Goal: Transaction & Acquisition: Obtain resource

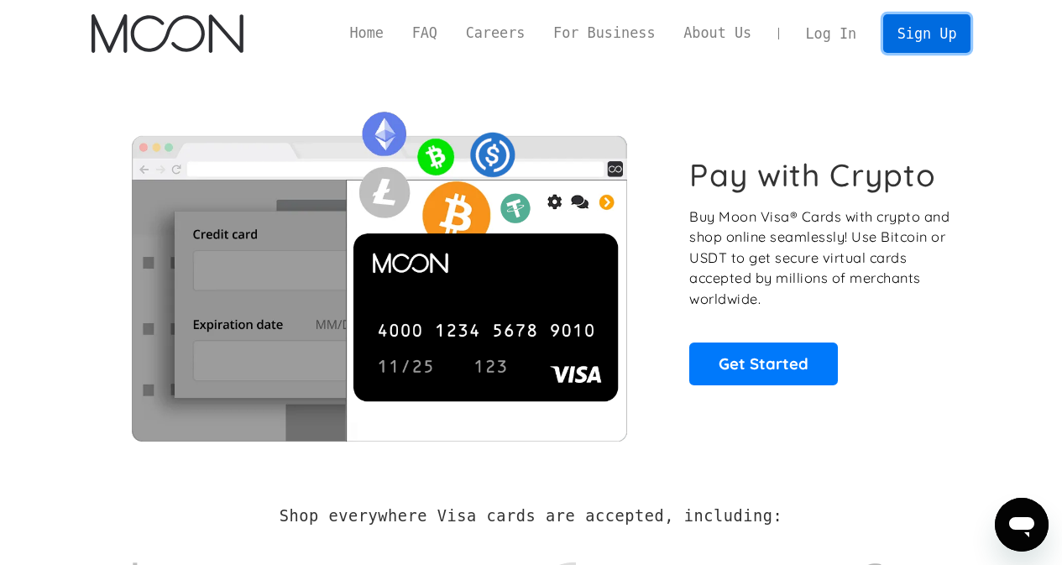
click at [931, 31] on link "Sign Up" at bounding box center [926, 33] width 87 height 38
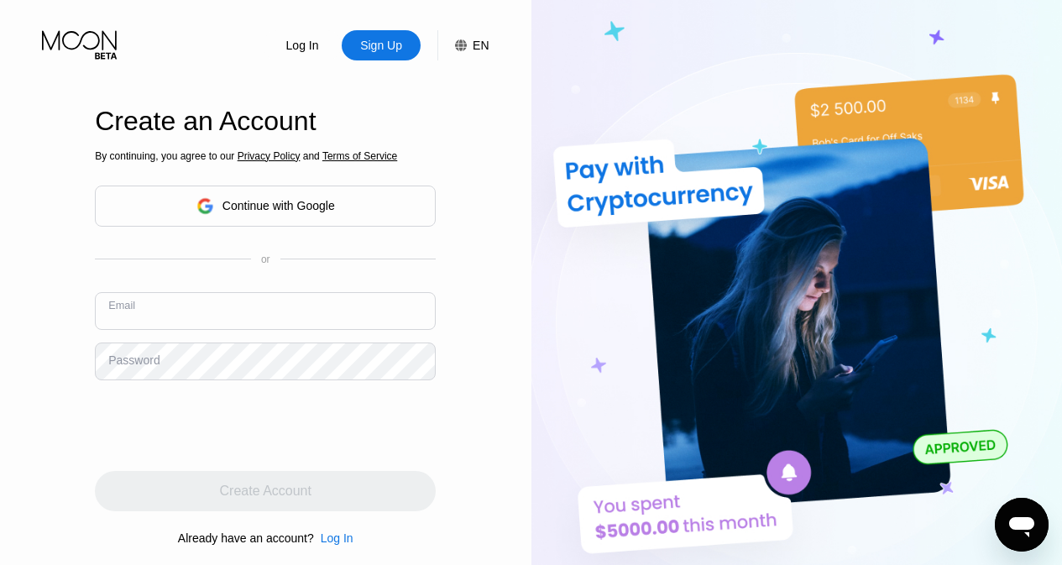
click at [237, 307] on input "text" at bounding box center [265, 311] width 341 height 38
click at [239, 312] on input "text" at bounding box center [265, 311] width 341 height 38
click at [238, 314] on input "text" at bounding box center [265, 311] width 341 height 38
paste input "iveyfenwick@gmail.com"
type input "iveyfenwick@gmail.com"
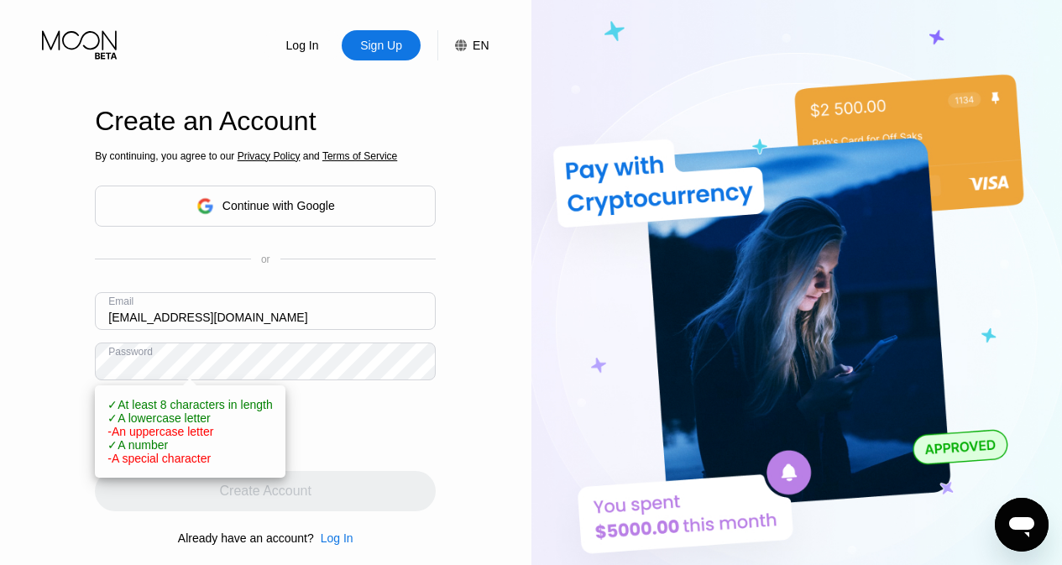
click at [81, 362] on div "Log In Sign Up EN Language English Save Create an Account By continuing, you ag…" at bounding box center [266, 310] width 532 height 621
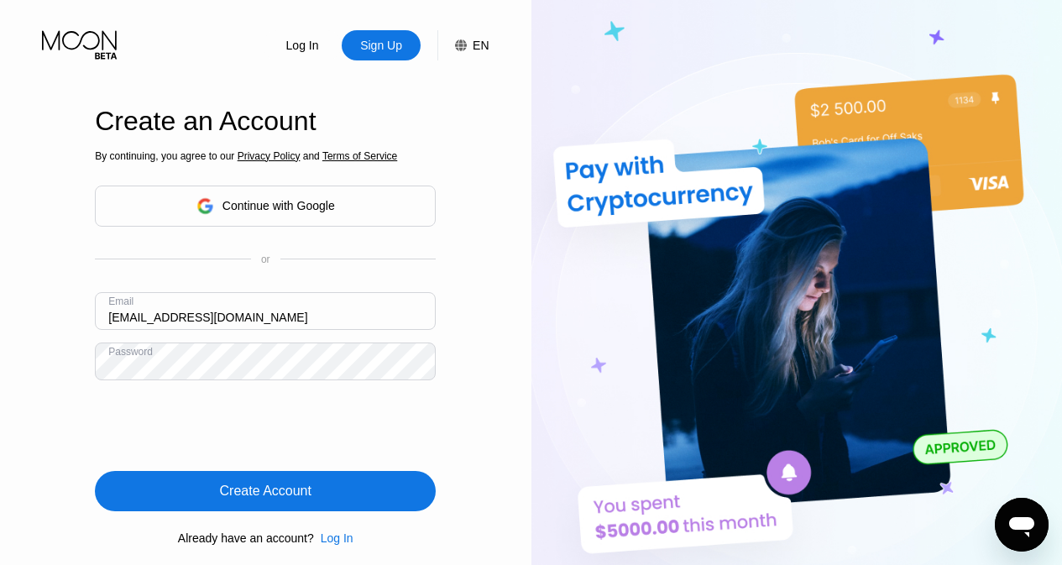
click at [327, 487] on div "Create Account" at bounding box center [265, 491] width 341 height 40
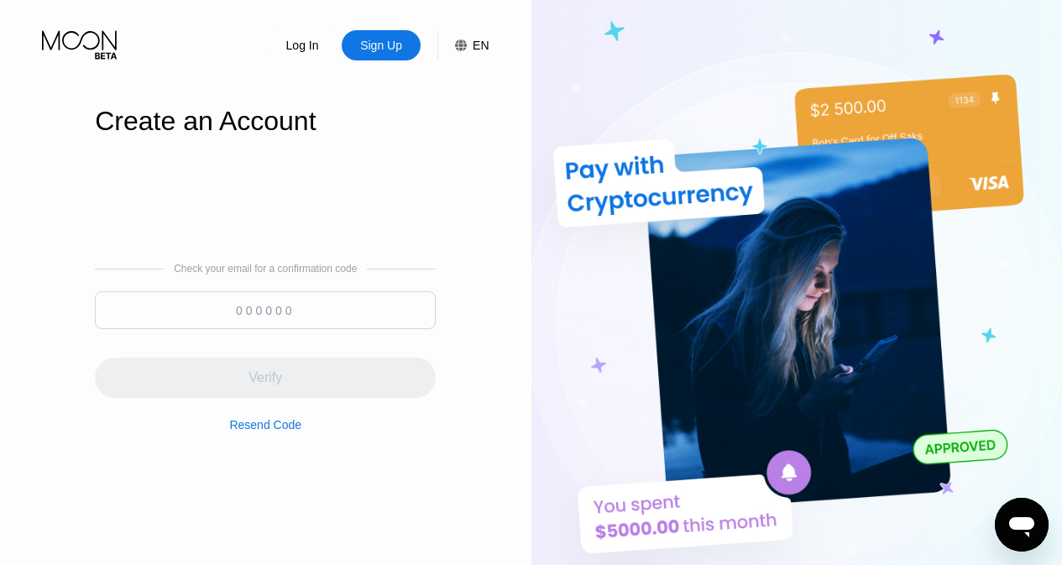
click at [573, 52] on img at bounding box center [798, 310] width 532 height 621
click at [301, 307] on input at bounding box center [265, 310] width 341 height 38
paste input "036699"
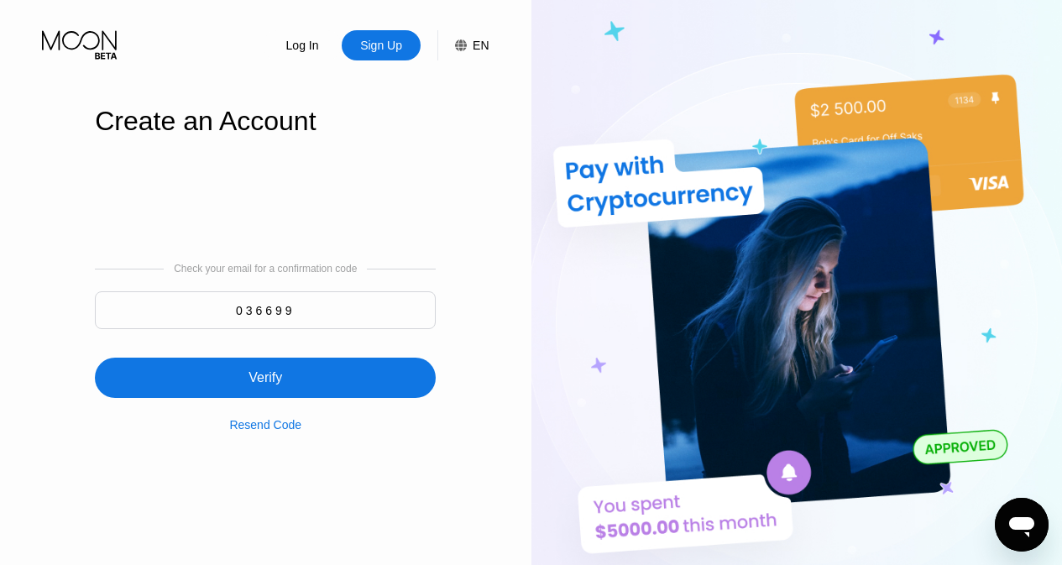
type input "036699"
click at [298, 375] on div "Verify" at bounding box center [265, 378] width 341 height 40
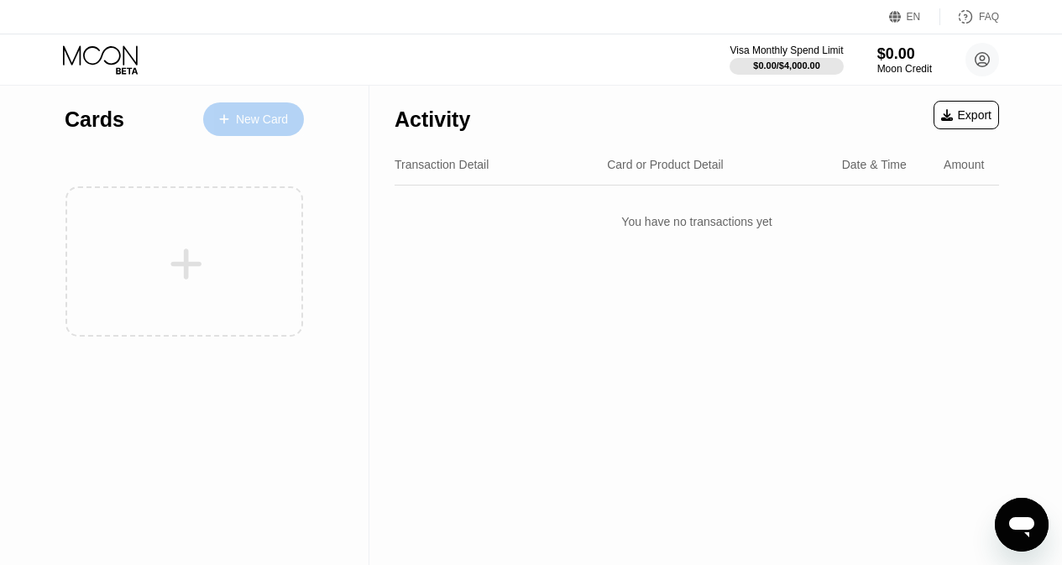
click at [281, 125] on div "New Card" at bounding box center [262, 120] width 52 height 14
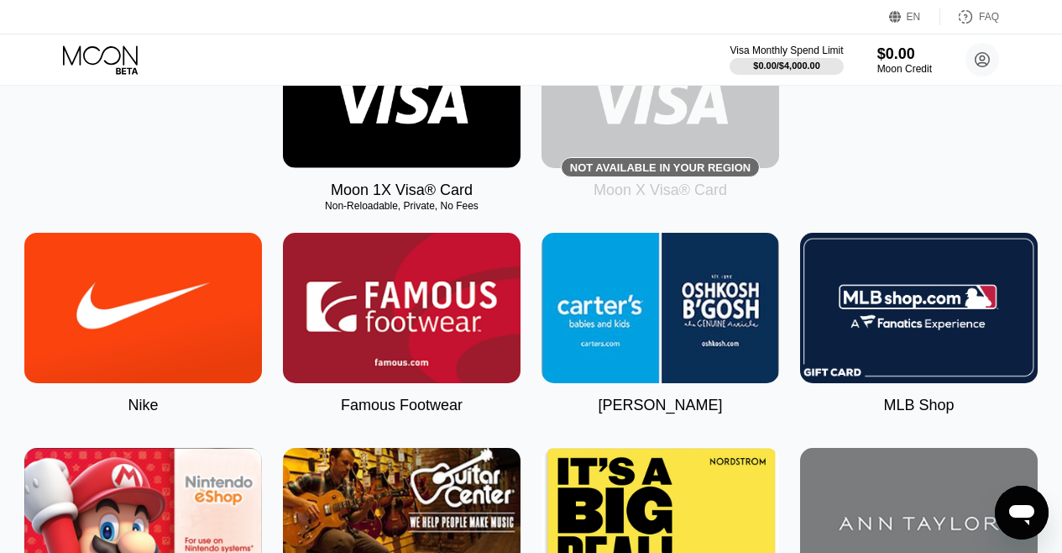
scroll to position [84, 0]
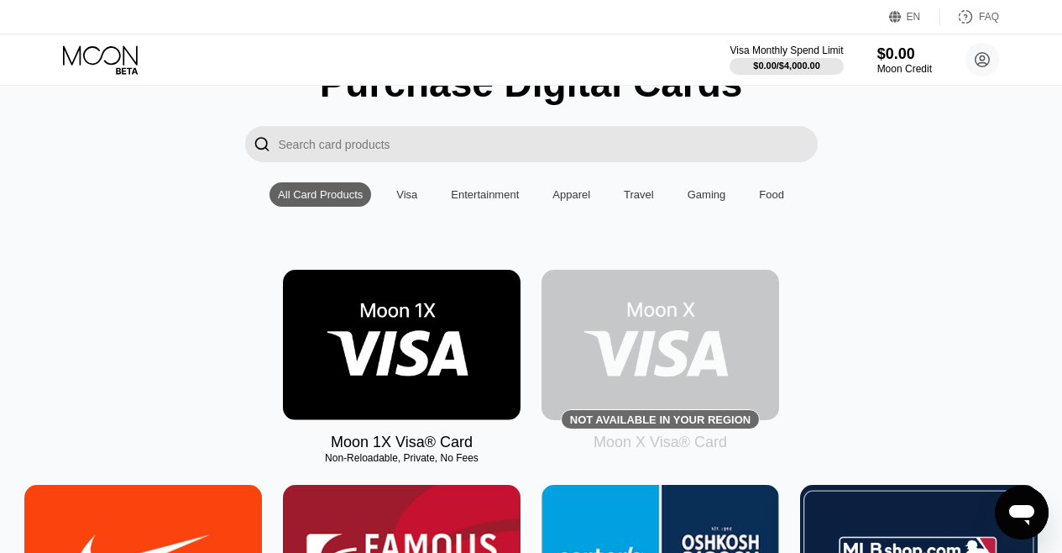
click at [380, 145] on input "Search card products" at bounding box center [548, 144] width 539 height 36
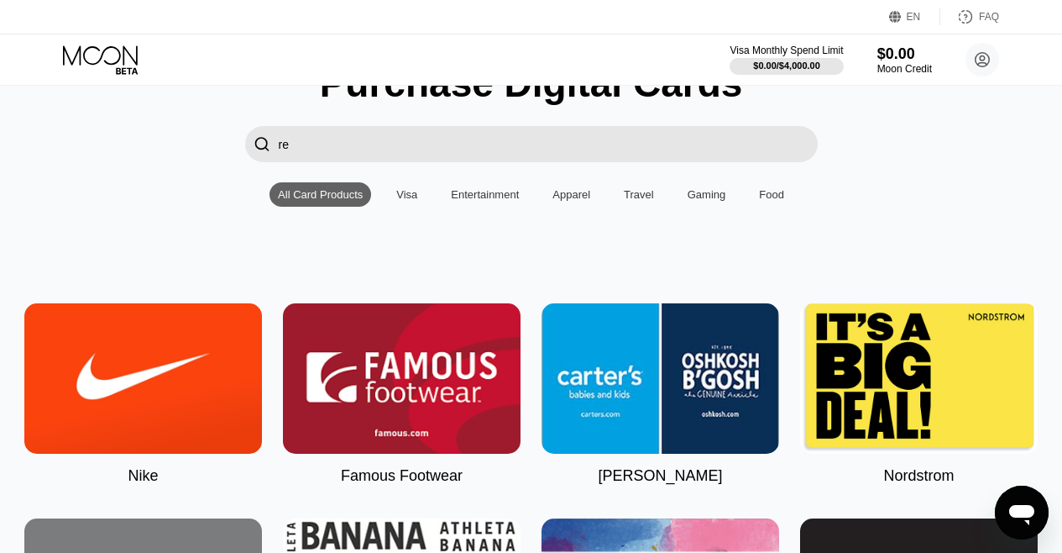
type input "r"
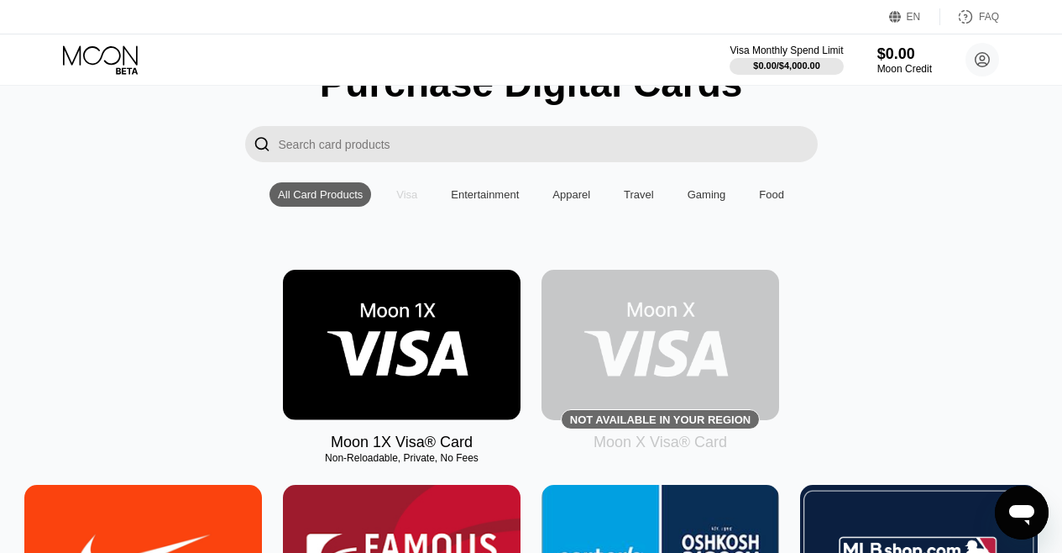
click at [412, 201] on div "Visa" at bounding box center [406, 194] width 21 height 13
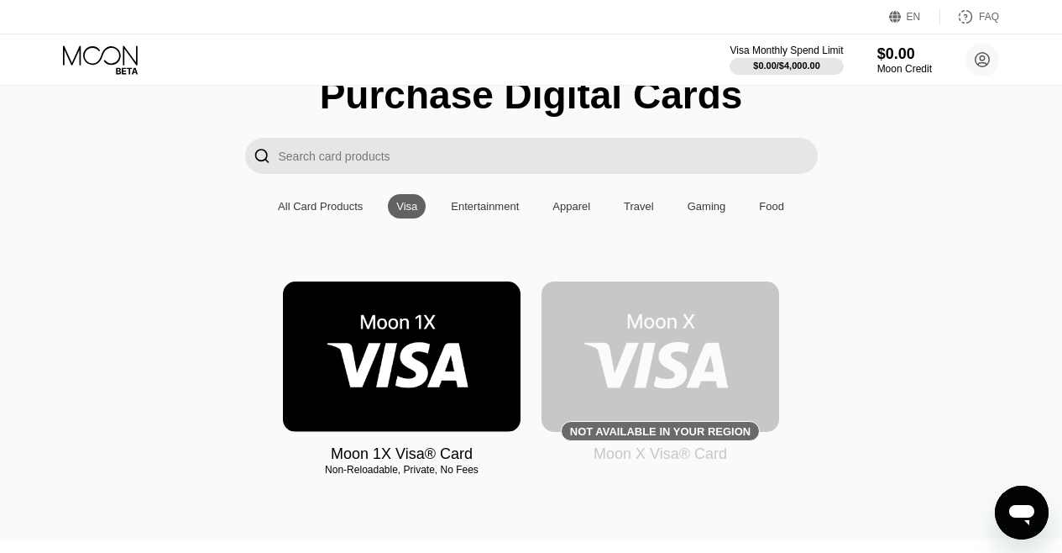
scroll to position [0, 0]
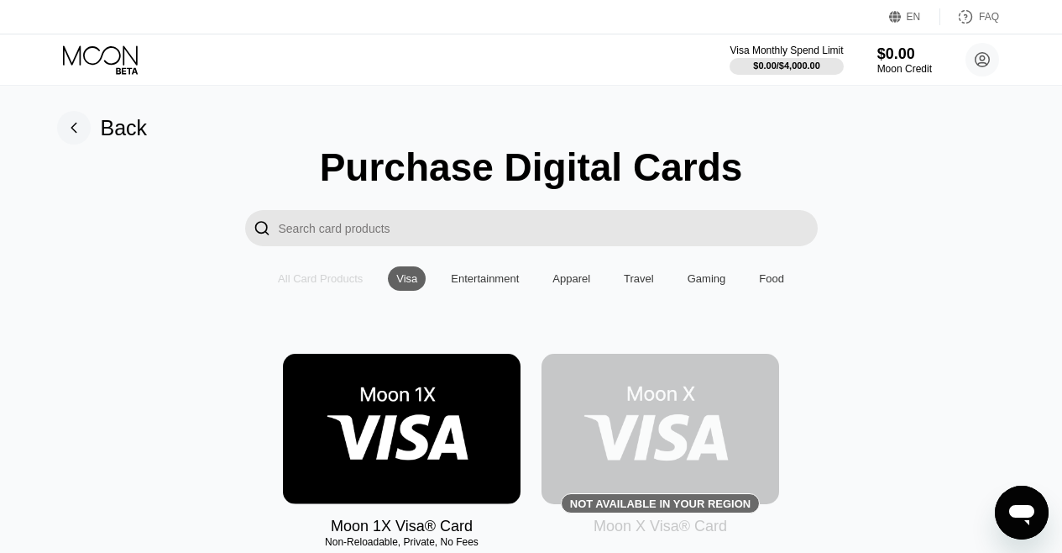
click at [331, 280] on div "All Card Products" at bounding box center [320, 278] width 85 height 13
click at [118, 131] on div "Back" at bounding box center [124, 128] width 47 height 24
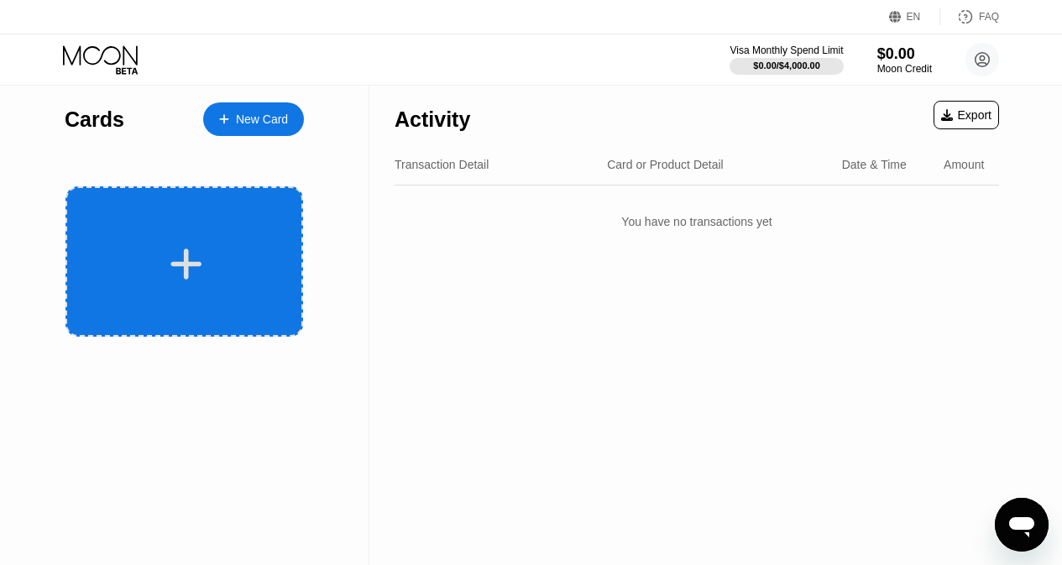
click at [188, 275] on icon at bounding box center [186, 264] width 31 height 31
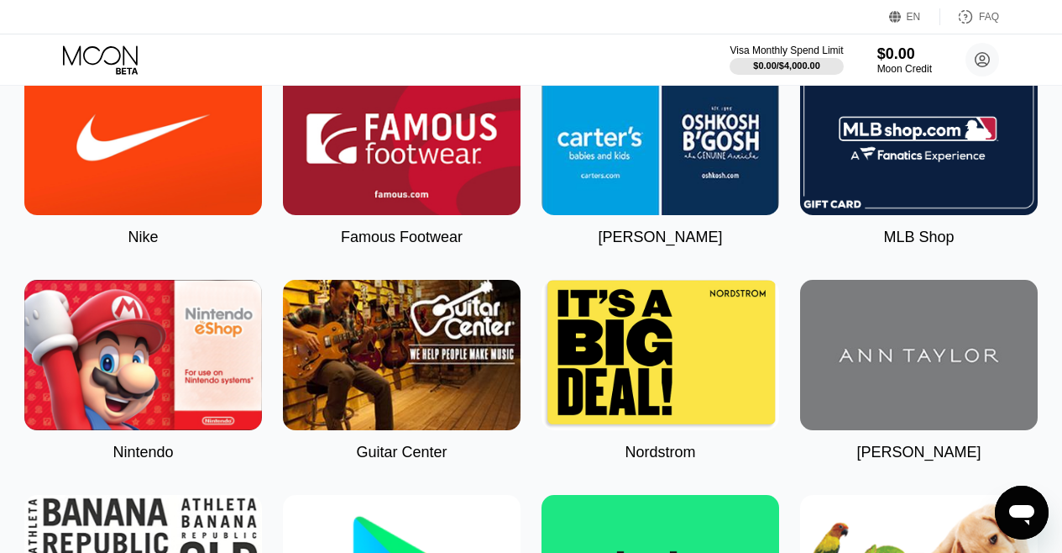
scroll to position [840, 0]
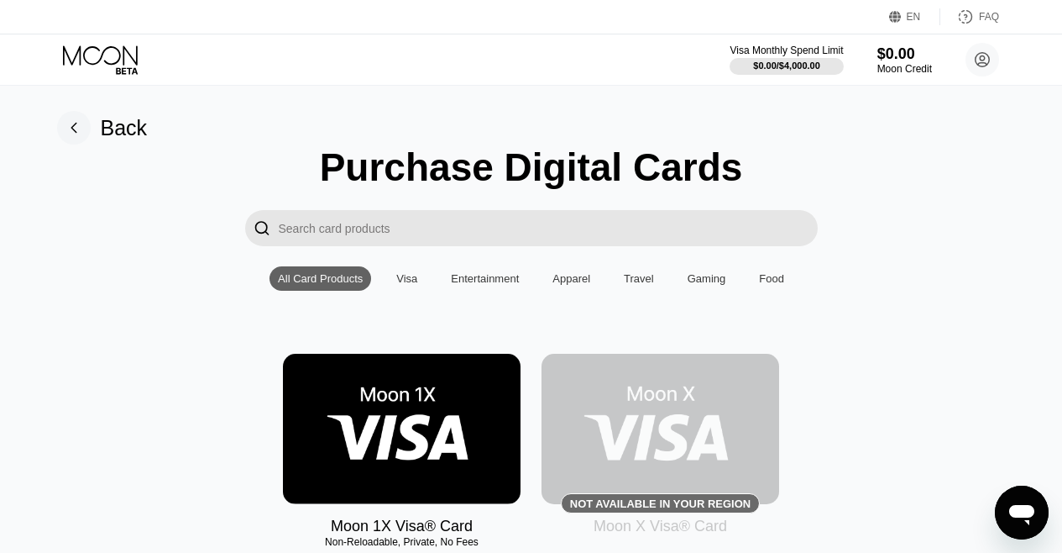
scroll to position [84, 0]
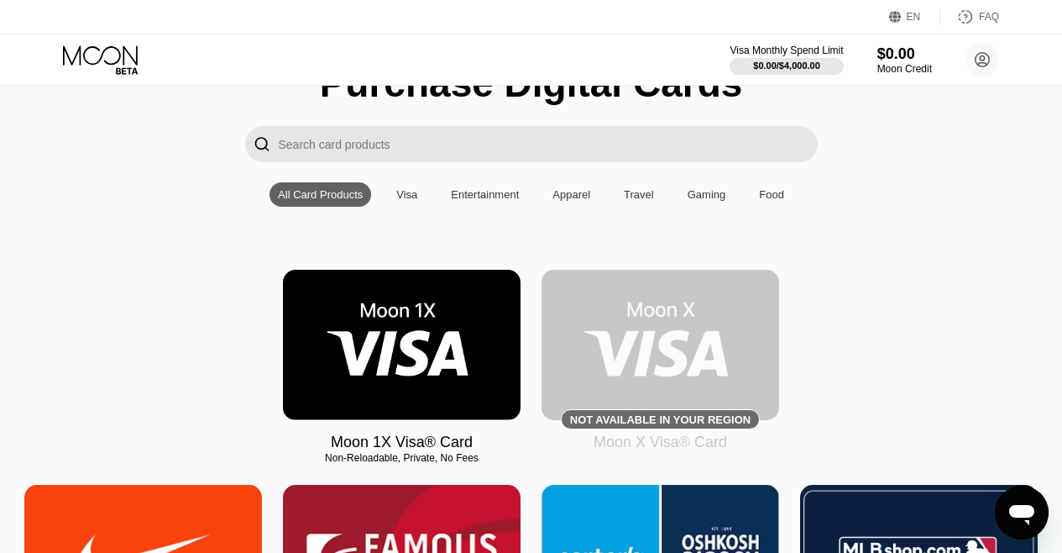
click at [721, 416] on div "Not available in your region" at bounding box center [660, 419] width 199 height 20
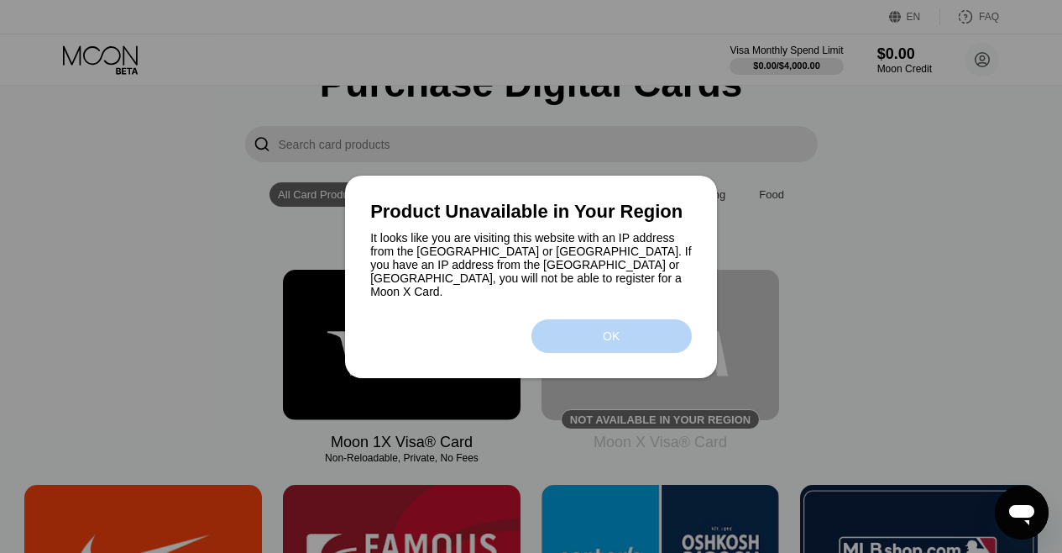
click at [600, 332] on div "OK" at bounding box center [612, 336] width 160 height 34
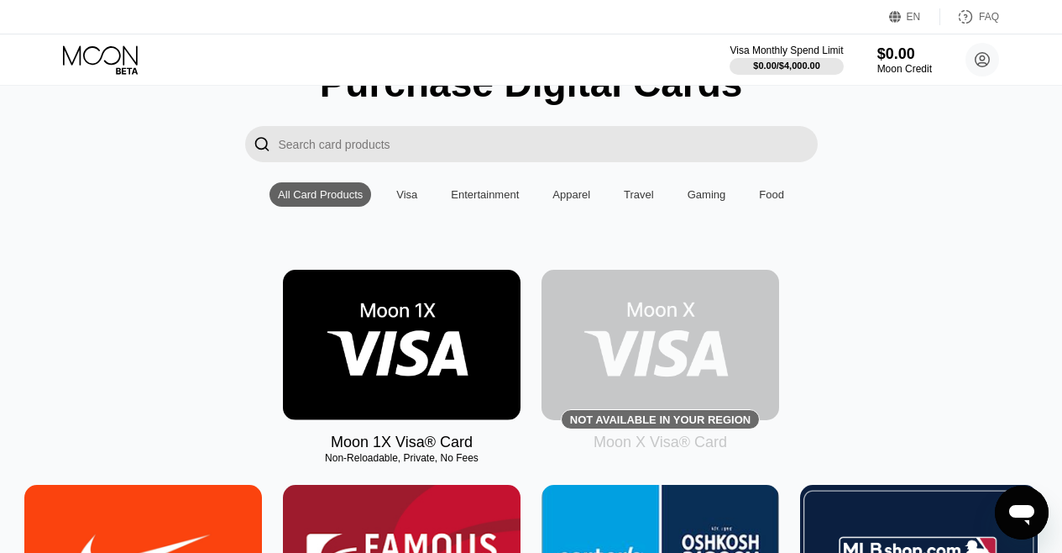
click at [416, 397] on img at bounding box center [402, 345] width 238 height 150
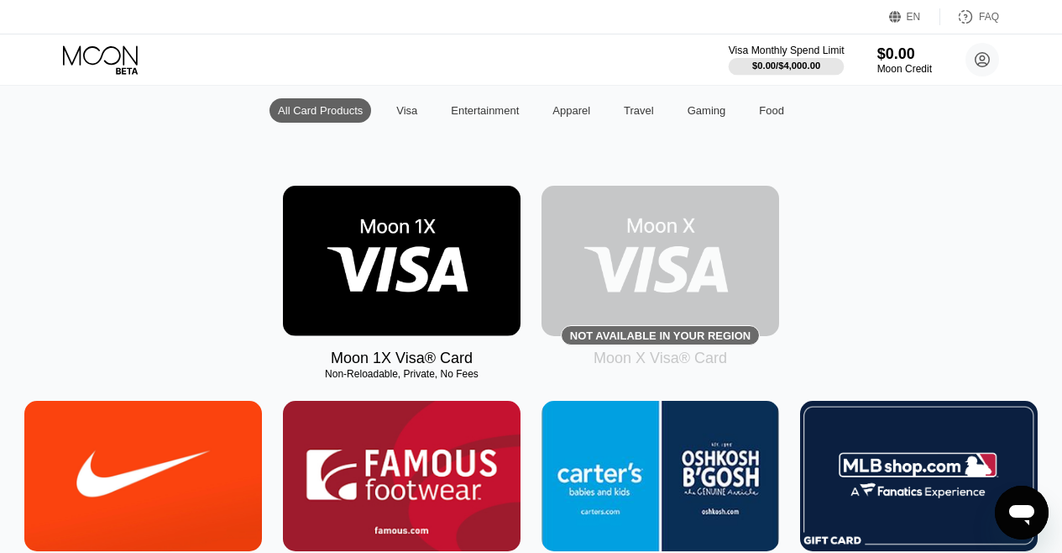
click at [791, 50] on div "Visa Monthly Spend Limit" at bounding box center [787, 51] width 116 height 12
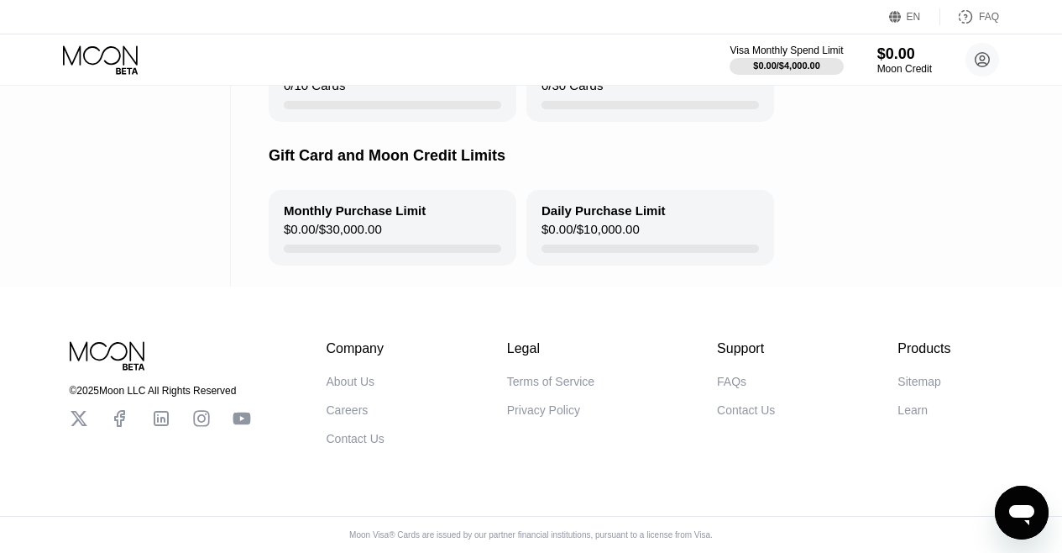
scroll to position [333, 0]
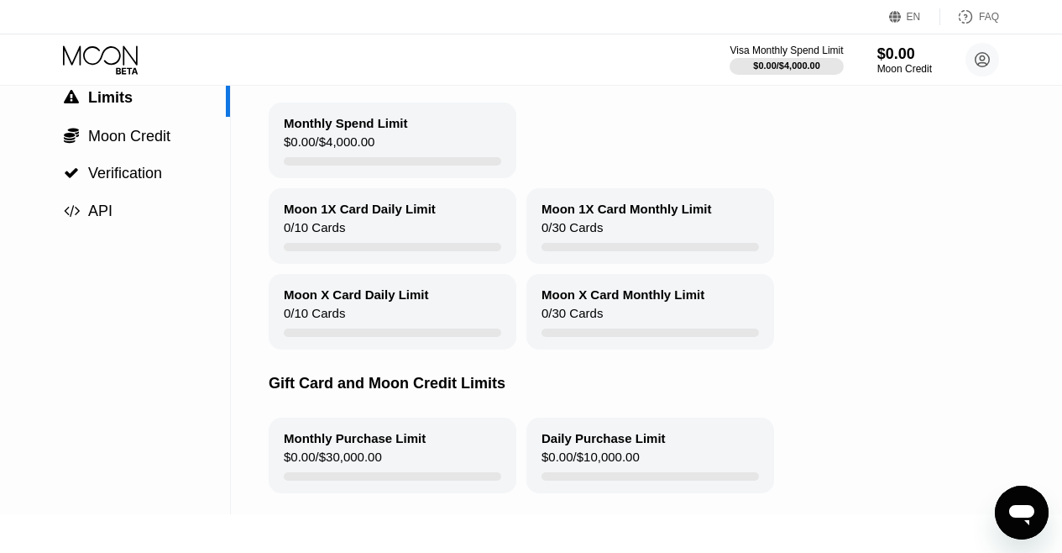
scroll to position [81, 0]
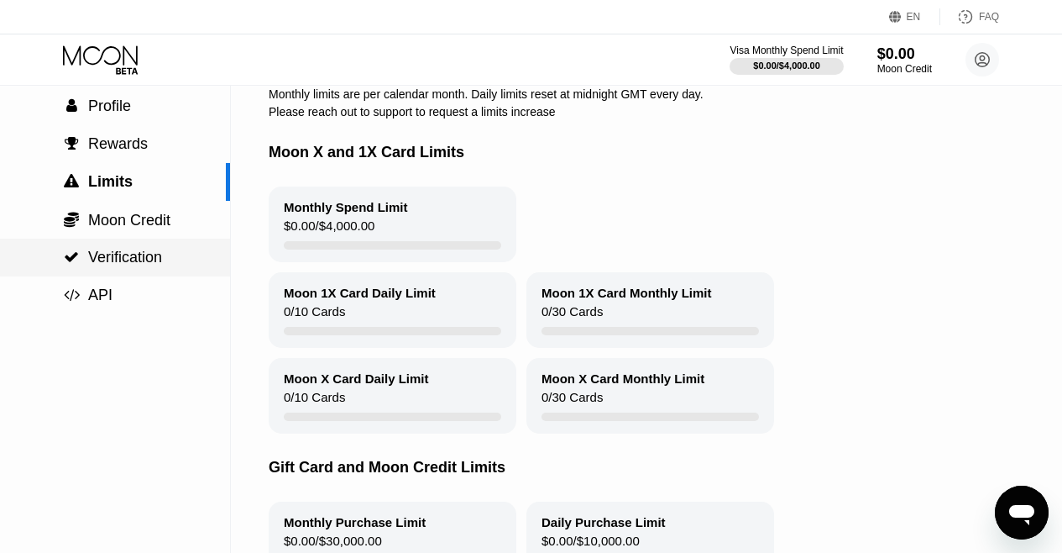
click at [142, 263] on span "Verification" at bounding box center [125, 257] width 74 height 17
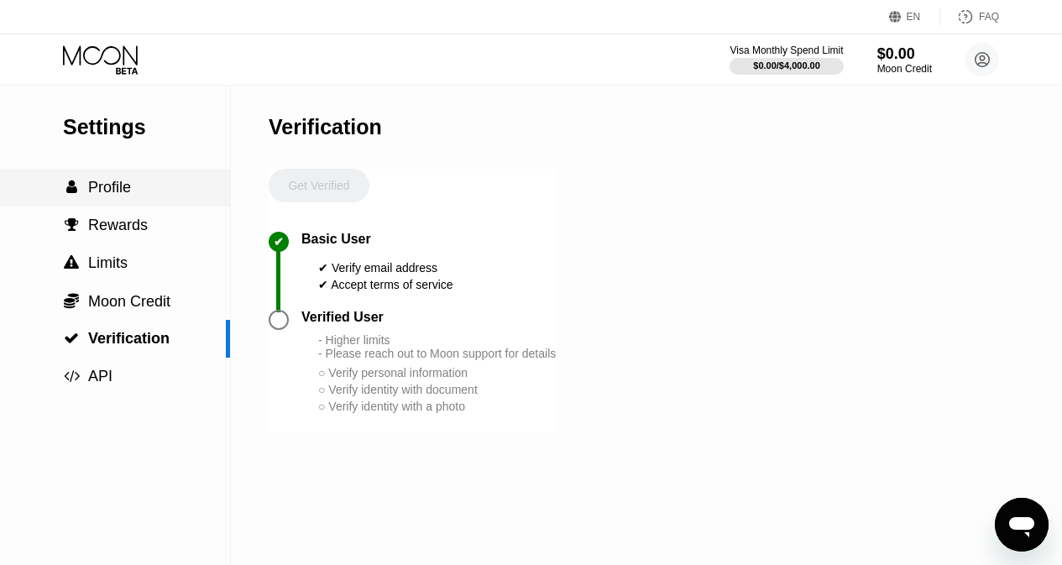
click at [111, 188] on span "Profile" at bounding box center [109, 187] width 43 height 17
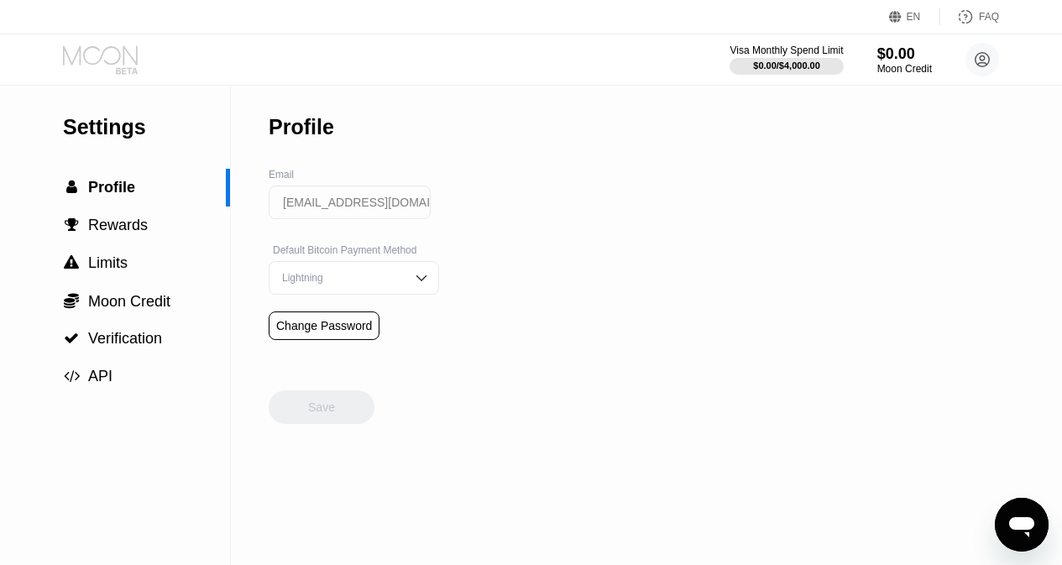
click at [114, 61] on icon at bounding box center [102, 59] width 78 height 29
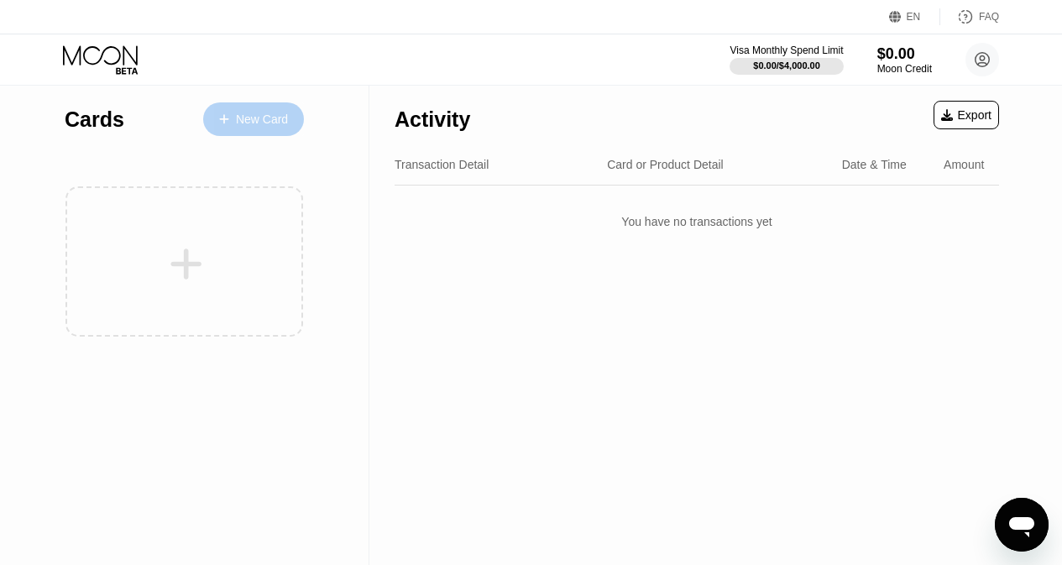
click at [261, 121] on div "New Card" at bounding box center [262, 120] width 52 height 14
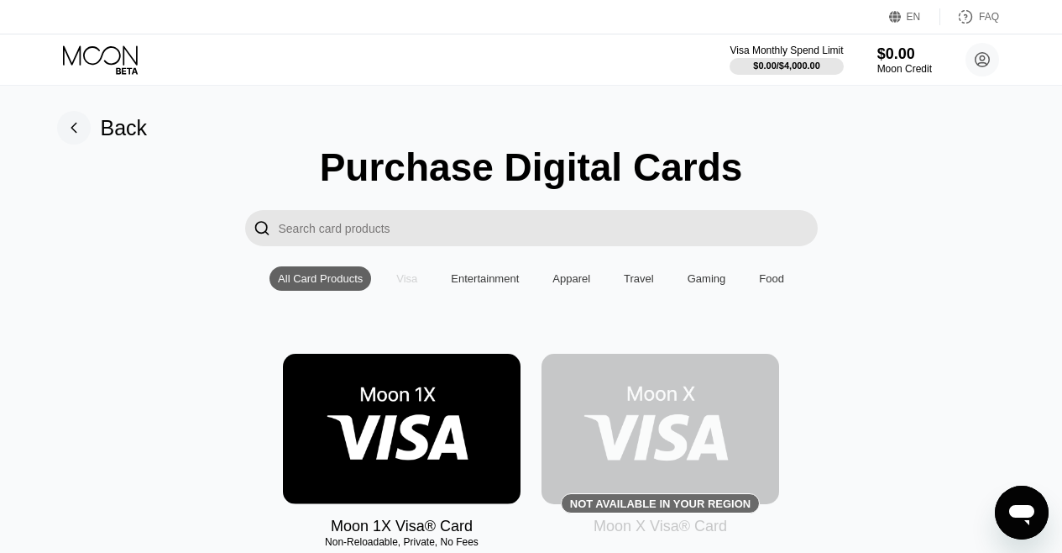
click at [408, 285] on div "Visa" at bounding box center [406, 278] width 21 height 13
click at [301, 285] on div "All Card Products" at bounding box center [320, 278] width 85 height 13
click at [306, 284] on div "All Card Products" at bounding box center [320, 278] width 85 height 13
